Goal: Task Accomplishment & Management: Manage account settings

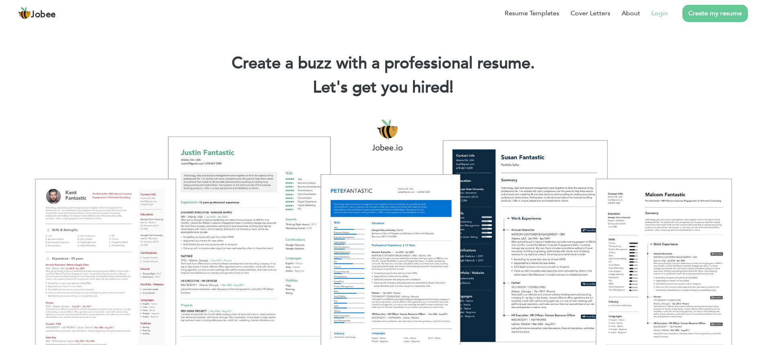
click at [654, 16] on link "Login" at bounding box center [659, 13] width 16 height 10
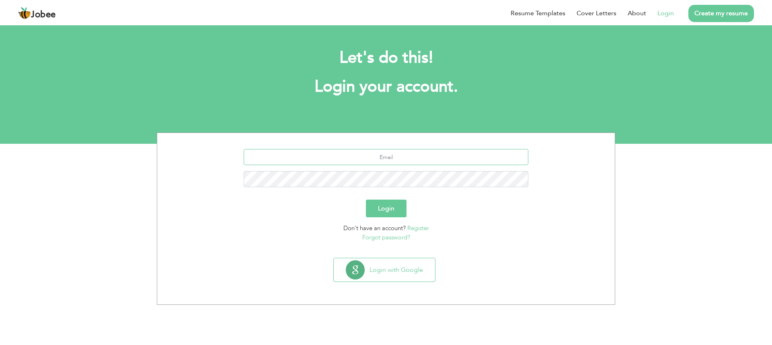
click at [427, 161] on input "text" at bounding box center [386, 157] width 285 height 16
type input "naqashtalib@gmail.com"
click at [366, 200] on button "Login" at bounding box center [386, 209] width 41 height 18
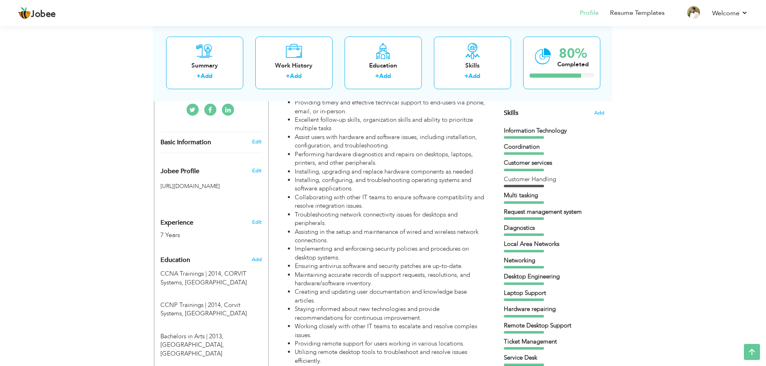
scroll to position [201, 0]
click at [517, 181] on div "Customer Handling" at bounding box center [554, 179] width 100 height 8
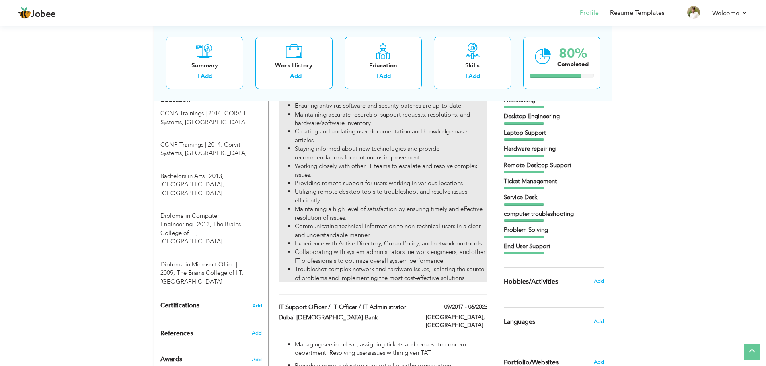
scroll to position [362, 0]
